Goal: Task Accomplishment & Management: Manage account settings

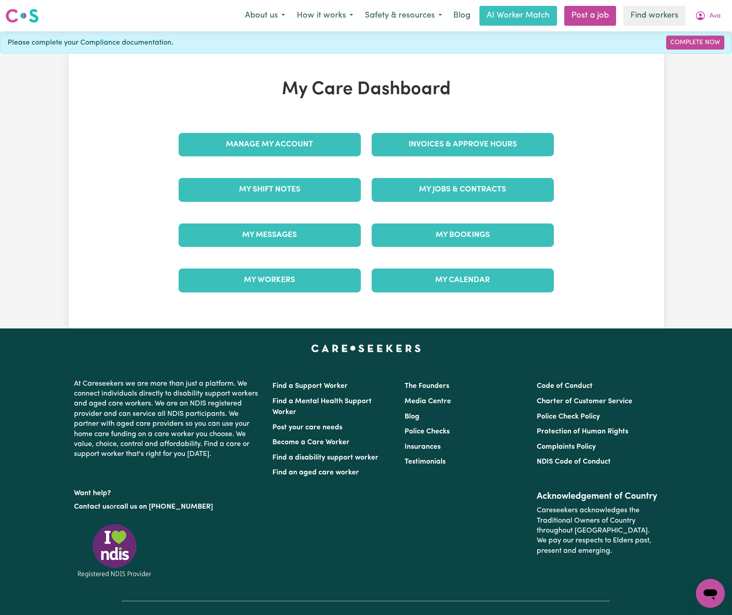
drag, startPoint x: 46, startPoint y: 198, endPoint x: 176, endPoint y: 197, distance: 130.3
click at [46, 198] on div "My Care Dashboard Manage My Account Invoices & Approve Hours My Shift Notes My …" at bounding box center [366, 191] width 732 height 275
click at [454, 136] on link "Invoices & Approve Hours" at bounding box center [462, 144] width 182 height 23
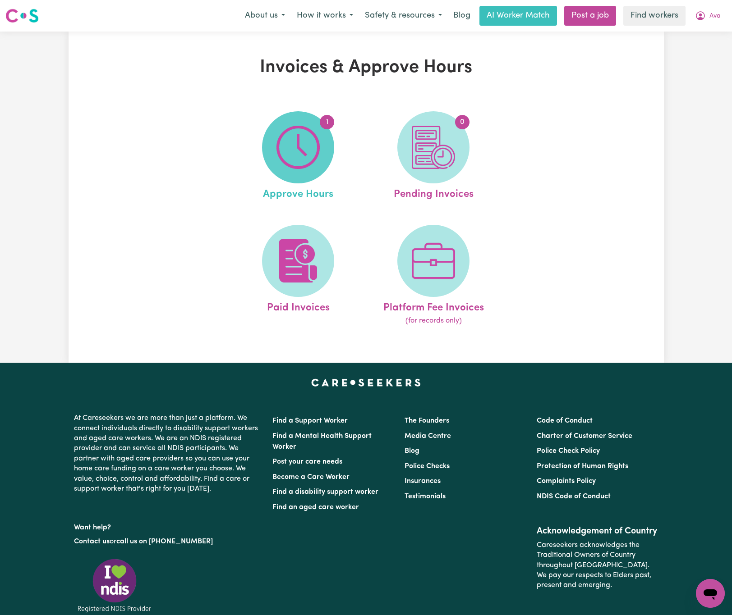
click at [318, 139] on img at bounding box center [297, 147] width 43 height 43
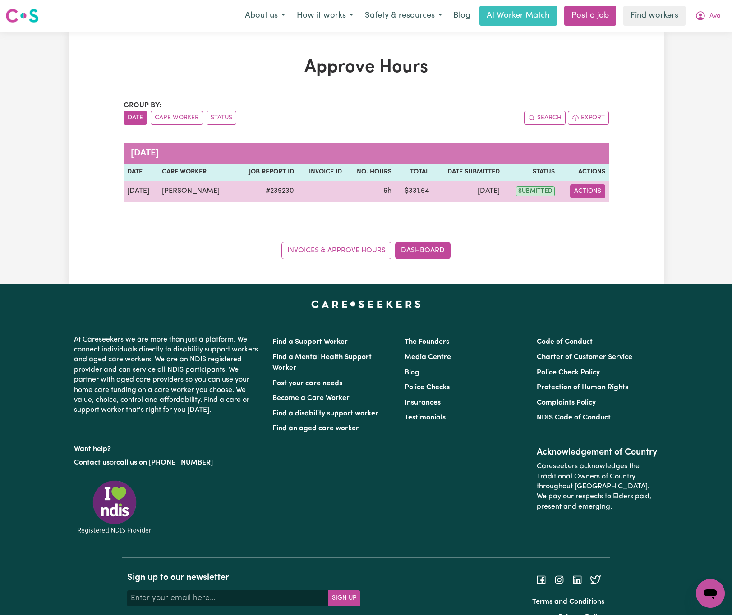
click at [596, 191] on button "Actions" at bounding box center [587, 191] width 35 height 14
click at [607, 208] on link "View Job Report" at bounding box center [610, 213] width 77 height 18
select select "pm"
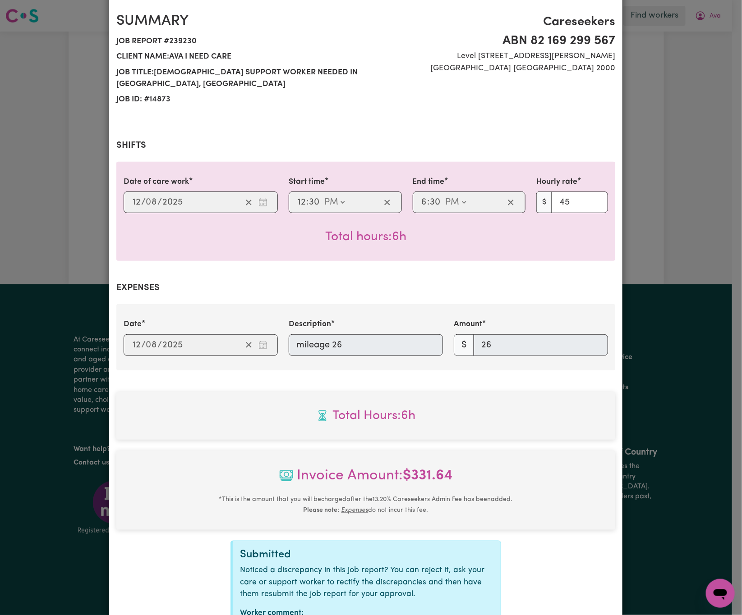
scroll to position [149, 0]
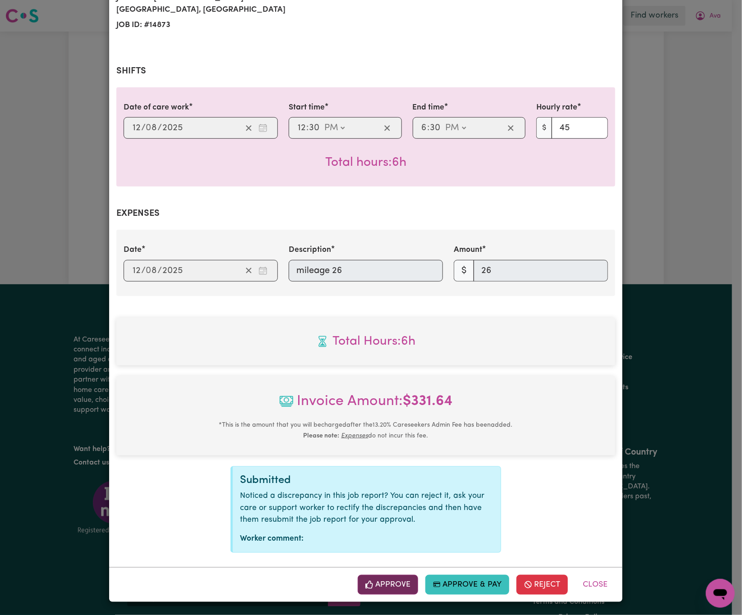
click at [382, 589] on button "Approve" at bounding box center [387, 585] width 60 height 20
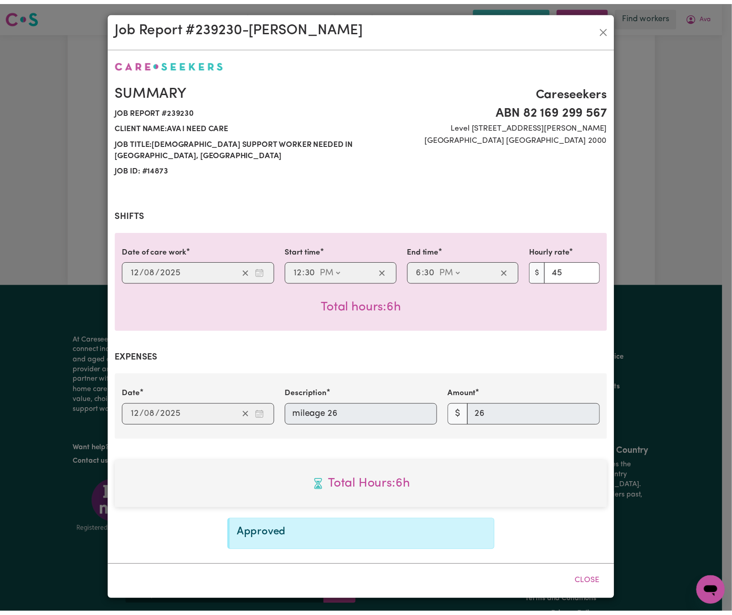
scroll to position [4, 0]
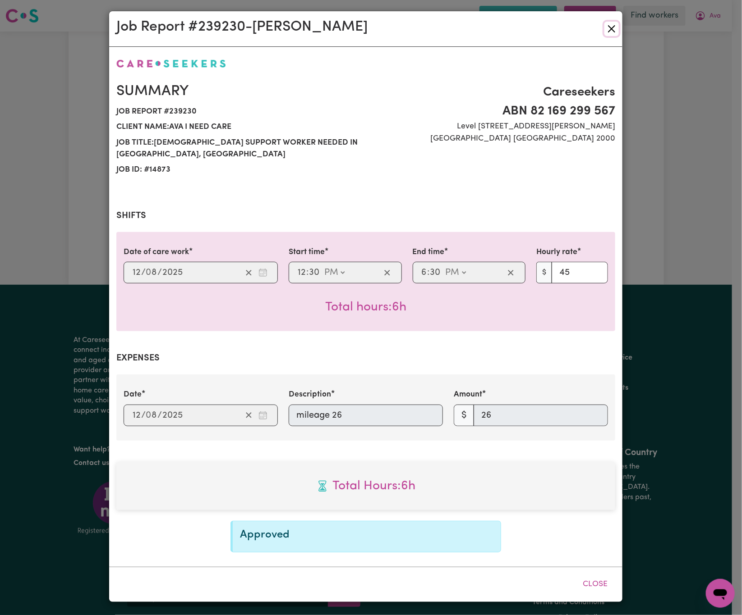
click at [610, 26] on button "Close" at bounding box center [611, 29] width 14 height 14
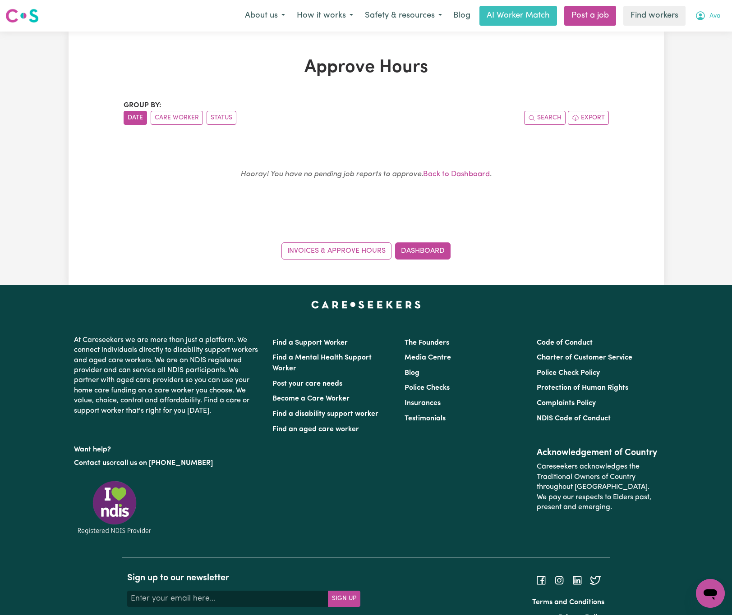
click at [714, 13] on span "Ava" at bounding box center [714, 16] width 11 height 10
click at [429, 253] on link "Dashboard" at bounding box center [422, 251] width 55 height 17
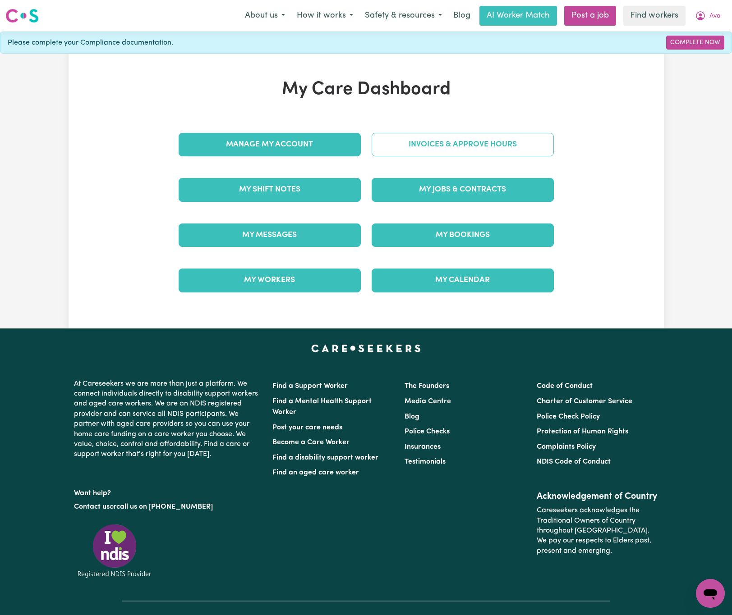
click at [466, 145] on link "Invoices & Approve Hours" at bounding box center [462, 144] width 182 height 23
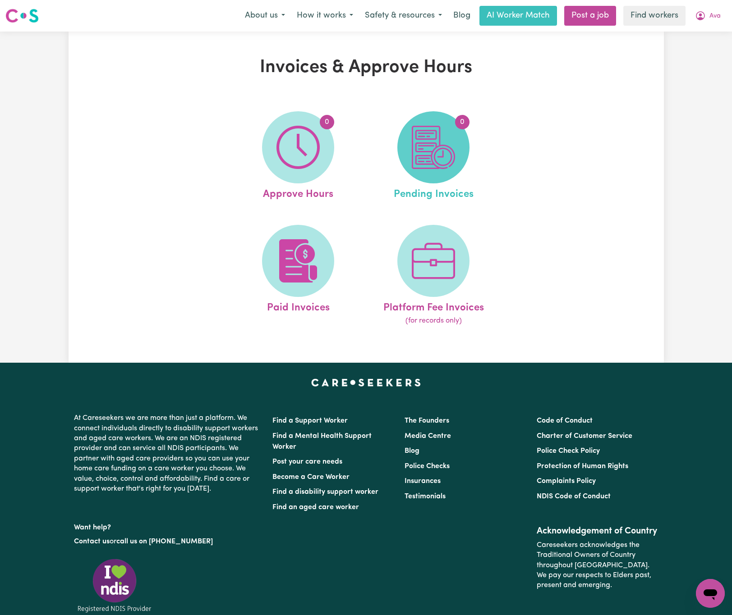
click at [425, 149] on img at bounding box center [433, 147] width 43 height 43
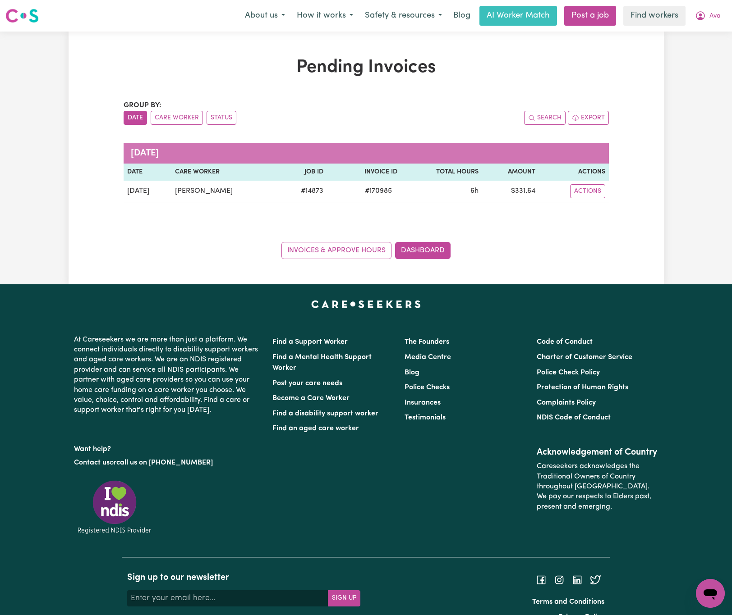
click at [380, 220] on div "Group by: Date Care Worker Status Search Export [DATE] Date Care Worker Job ID …" at bounding box center [366, 179] width 485 height 159
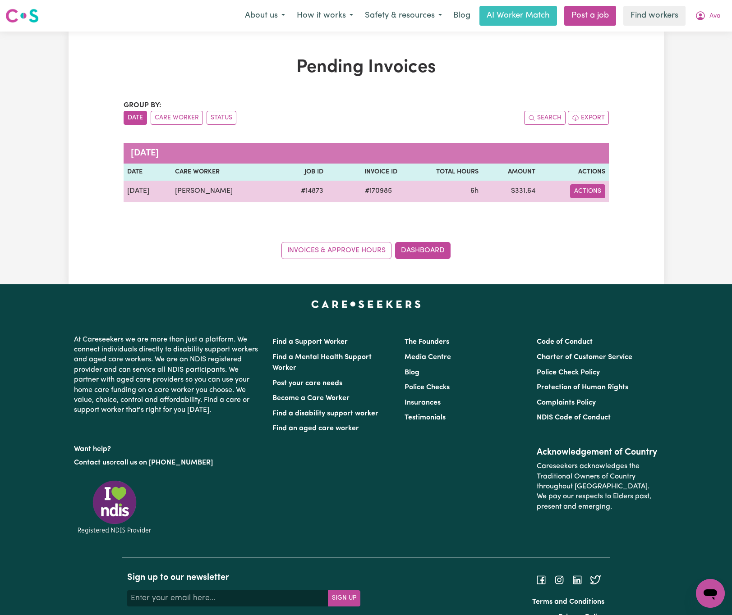
click at [596, 195] on button "Actions" at bounding box center [587, 191] width 35 height 14
click at [606, 209] on link "Download Invoice" at bounding box center [614, 213] width 82 height 18
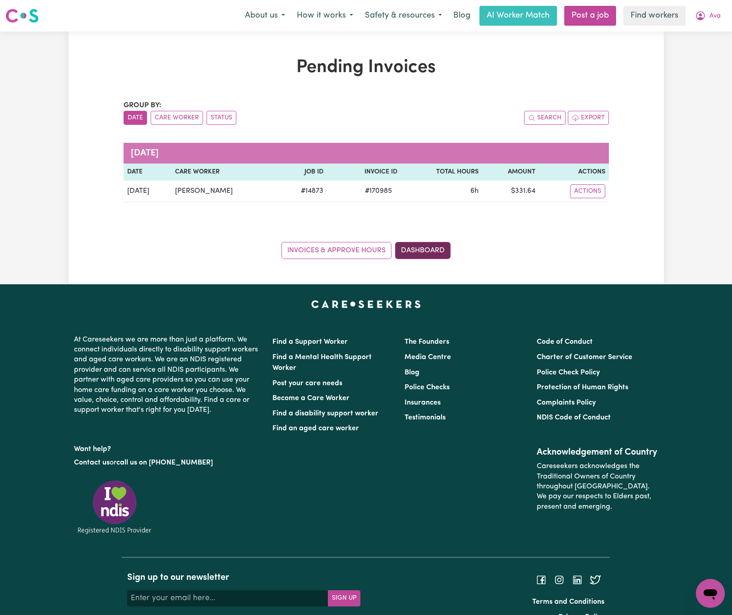
click at [414, 253] on link "Dashboard" at bounding box center [422, 250] width 55 height 17
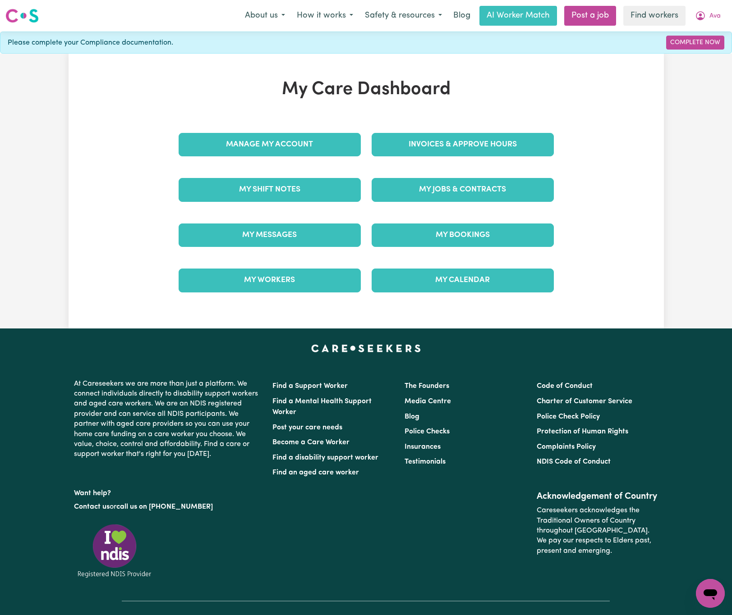
drag, startPoint x: 287, startPoint y: 117, endPoint x: 298, endPoint y: 137, distance: 23.0
click at [287, 118] on div "My Care Dashboard Manage My Account Invoices & Approve Hours My Shift Notes My …" at bounding box center [366, 191] width 397 height 225
click at [301, 142] on link "Manage My Account" at bounding box center [270, 144] width 182 height 23
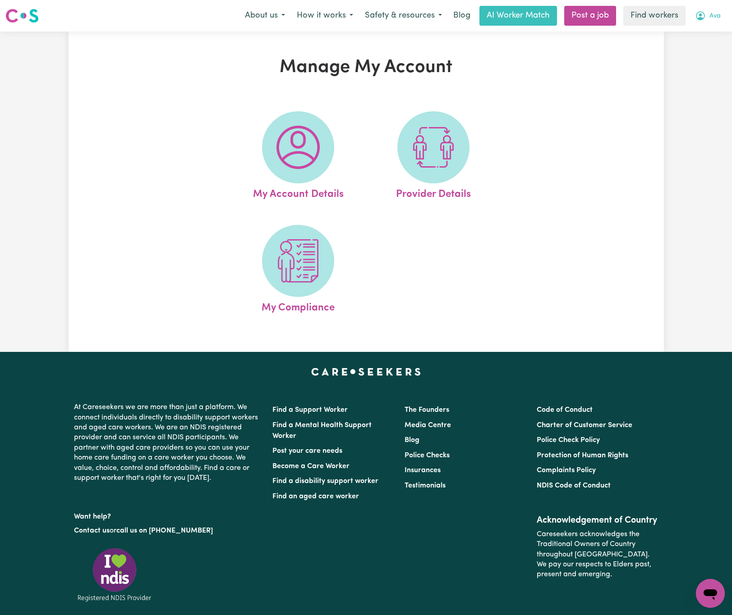
click at [723, 13] on button "Ava" at bounding box center [707, 15] width 37 height 19
click at [706, 33] on link "My Dashboard" at bounding box center [690, 35] width 71 height 17
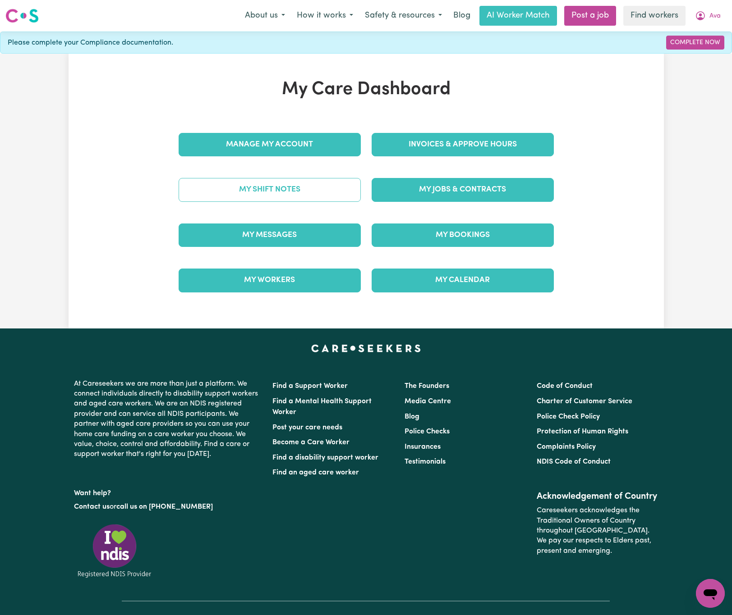
click at [318, 187] on link "My Shift Notes" at bounding box center [270, 189] width 182 height 23
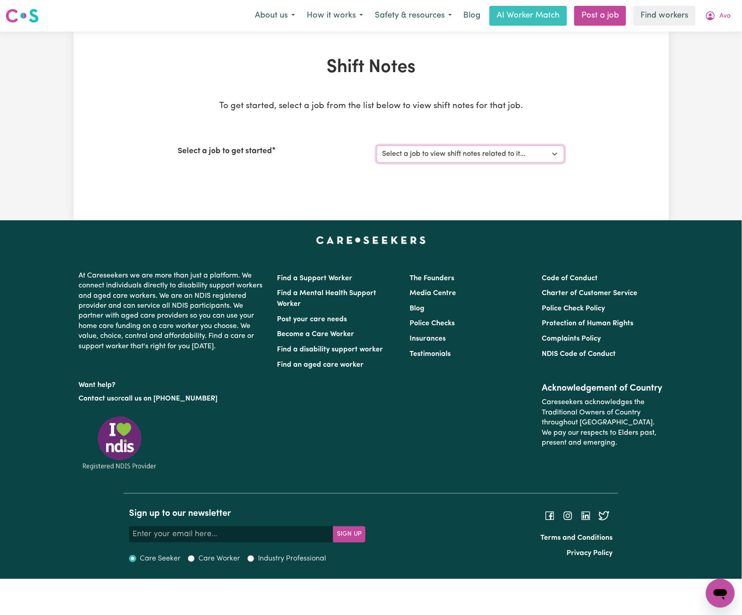
click at [452, 149] on select "Select a job to view shift notes related to it... [DEMOGRAPHIC_DATA] Support Wo…" at bounding box center [470, 154] width 188 height 17
select select "14873"
click at [376, 146] on select "Select a job to view shift notes related to it... [DEMOGRAPHIC_DATA] Support Wo…" at bounding box center [470, 154] width 188 height 17
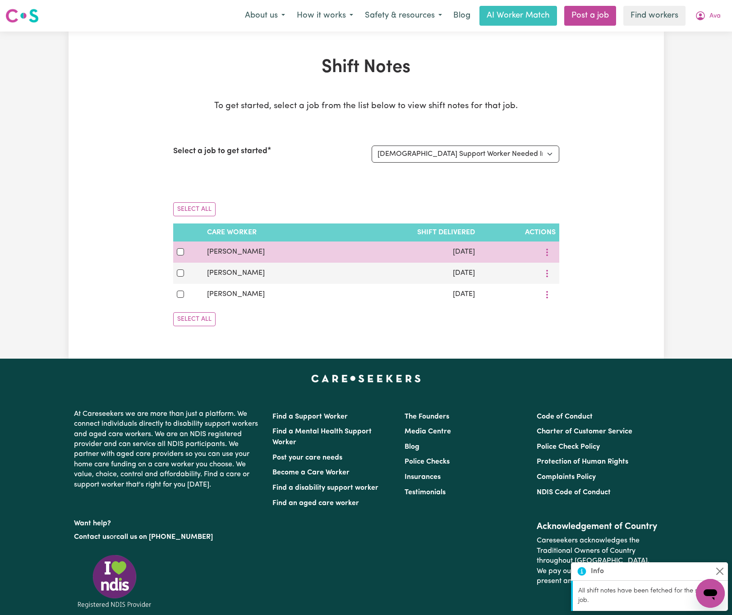
click at [537, 253] on div at bounding box center [518, 252] width 73 height 14
click at [276, 246] on td "[PERSON_NAME]" at bounding box center [271, 252] width 137 height 21
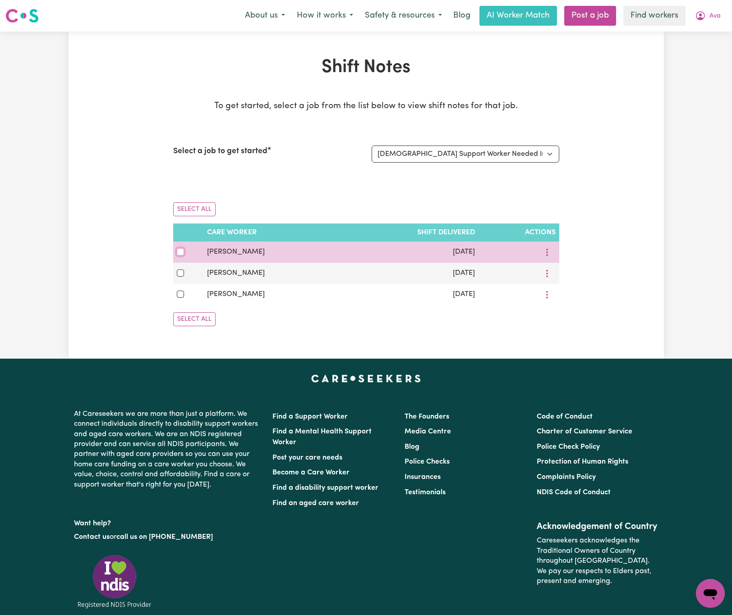
click at [180, 251] on input "checkbox" at bounding box center [180, 251] width 7 height 7
checkbox input "true"
click at [544, 249] on icon "More options" at bounding box center [546, 252] width 9 height 9
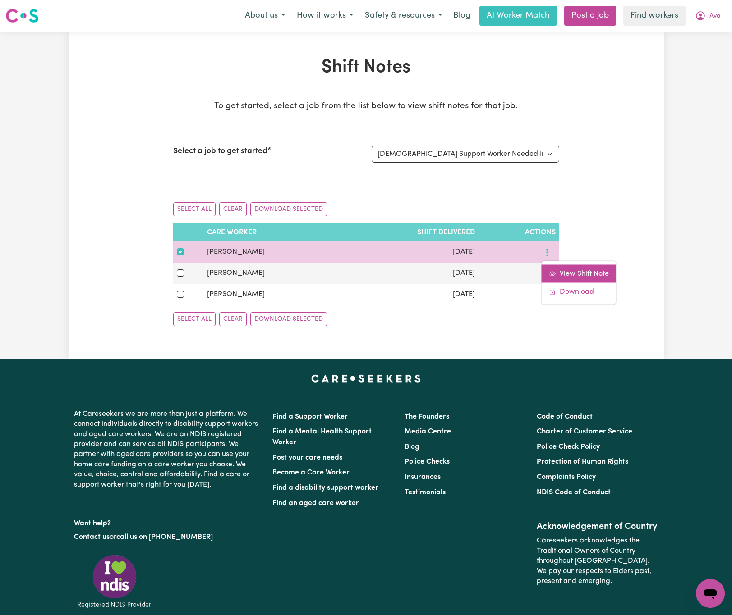
click at [559, 271] on span "View Shift Note" at bounding box center [583, 273] width 49 height 7
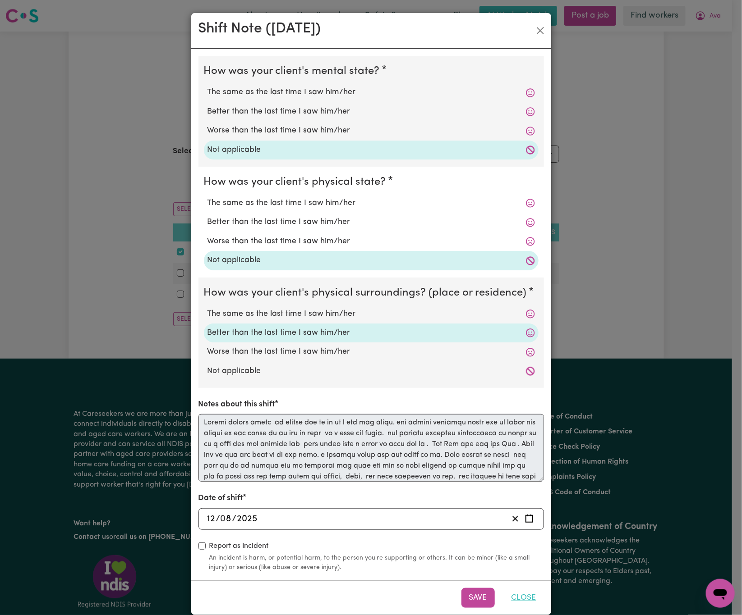
click at [525, 600] on button "Close" at bounding box center [524, 598] width 40 height 20
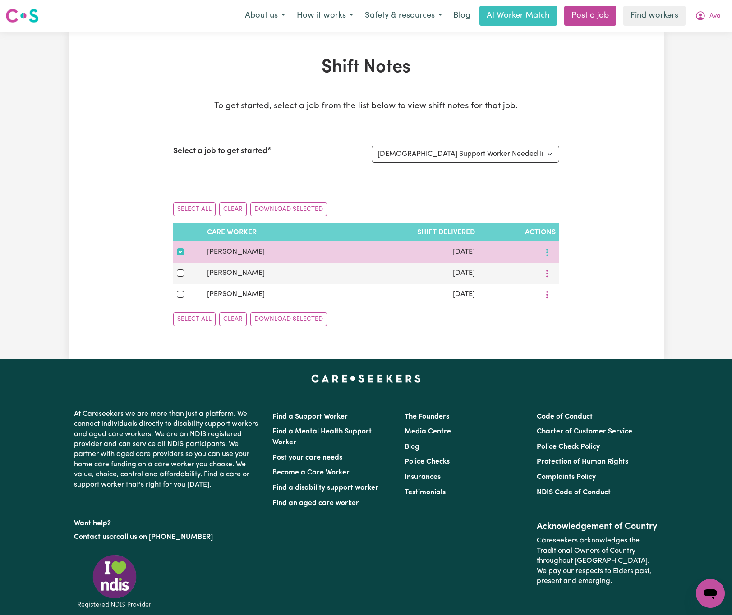
click at [545, 249] on icon "More options" at bounding box center [546, 252] width 9 height 9
click at [551, 286] on link "Download" at bounding box center [578, 292] width 74 height 18
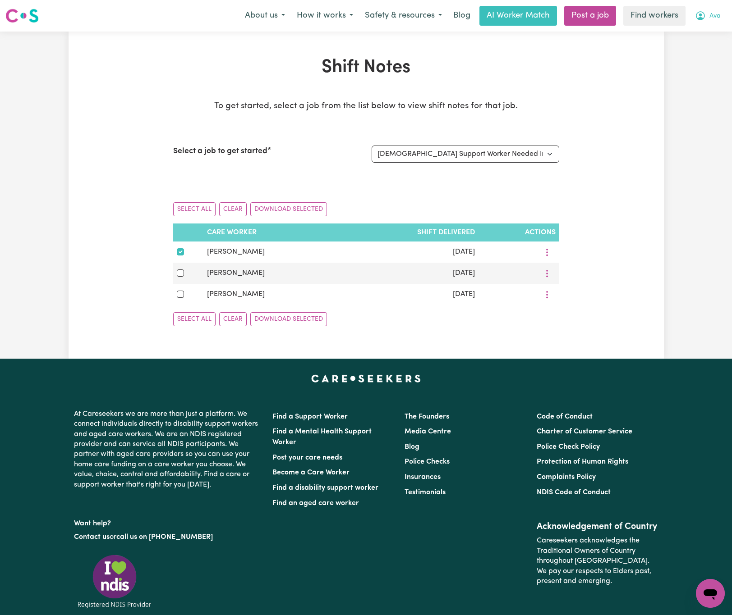
click at [705, 15] on icon "My Account" at bounding box center [700, 15] width 11 height 11
click at [713, 49] on link "Logout" at bounding box center [690, 51] width 71 height 17
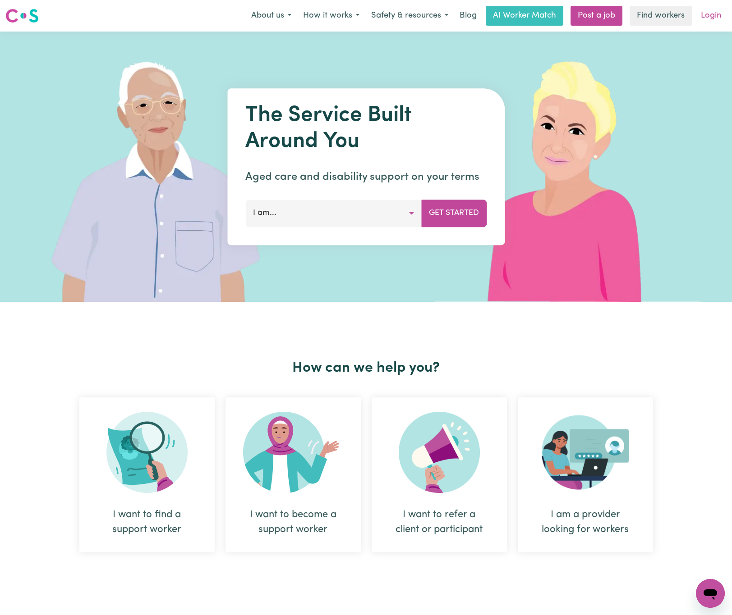
click at [716, 18] on link "Login" at bounding box center [710, 16] width 31 height 20
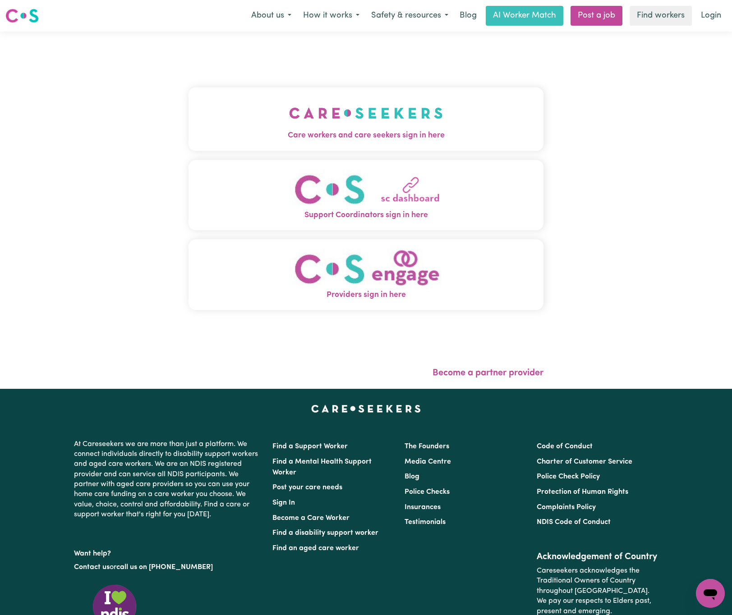
click at [346, 124] on img "Care workers and care seekers sign in here" at bounding box center [366, 112] width 154 height 33
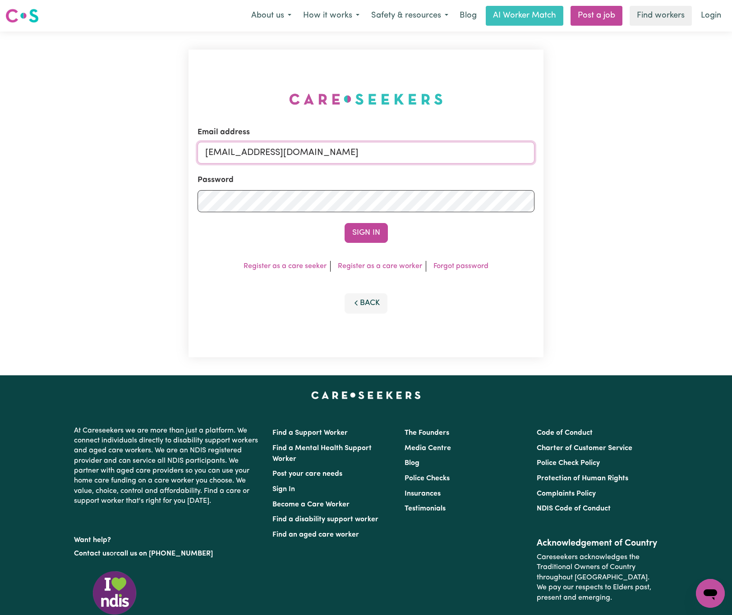
drag, startPoint x: 255, startPoint y: 149, endPoint x: 592, endPoint y: 153, distance: 337.7
click at [592, 153] on div "Email address [EMAIL_ADDRESS][DOMAIN_NAME] Password Sign In Register as a care …" at bounding box center [366, 204] width 732 height 344
paste input "[EMAIL_ADDRESS][DOMAIN_NAME]"
type input "[EMAIL_ADDRESS][DOMAIN_NAME]"
click at [344, 223] on button "Sign In" at bounding box center [365, 233] width 43 height 20
